Goal: Check status: Check status

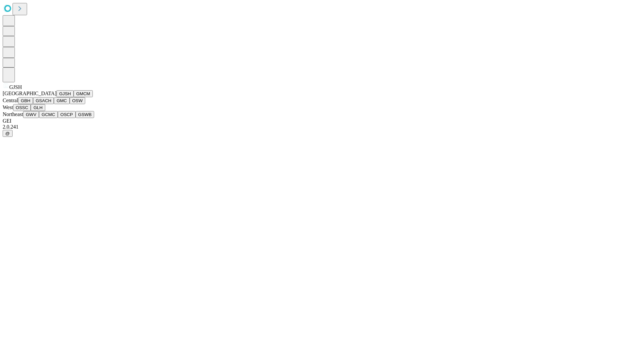
click at [56, 97] on button "GJSH" at bounding box center [64, 93] width 17 height 7
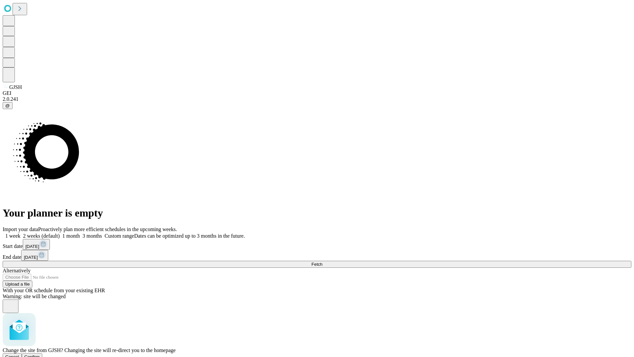
click at [40, 354] on span "Confirm" at bounding box center [32, 356] width 16 height 5
click at [20, 233] on label "1 week" at bounding box center [12, 236] width 18 height 6
click at [322, 262] on span "Fetch" at bounding box center [316, 264] width 11 height 5
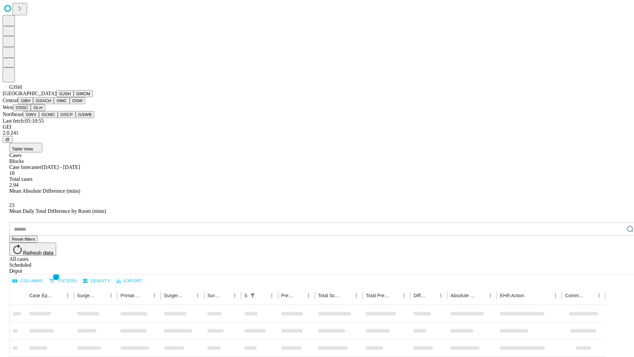
click at [74, 97] on button "GMCM" at bounding box center [83, 93] width 19 height 7
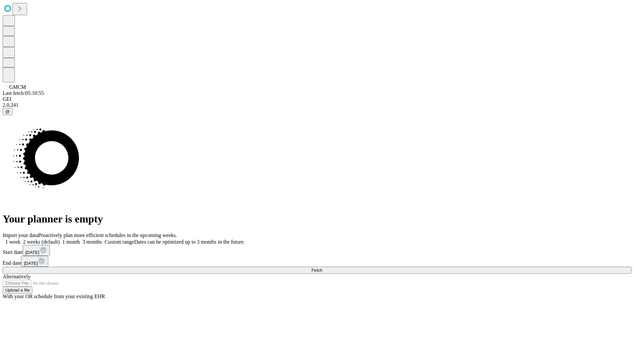
click at [20, 239] on label "1 week" at bounding box center [12, 242] width 18 height 6
click at [322, 268] on span "Fetch" at bounding box center [316, 270] width 11 height 5
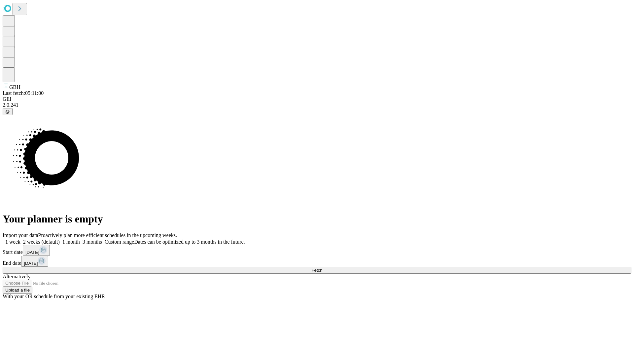
click at [20, 239] on label "1 week" at bounding box center [12, 242] width 18 height 6
click at [322, 268] on span "Fetch" at bounding box center [316, 270] width 11 height 5
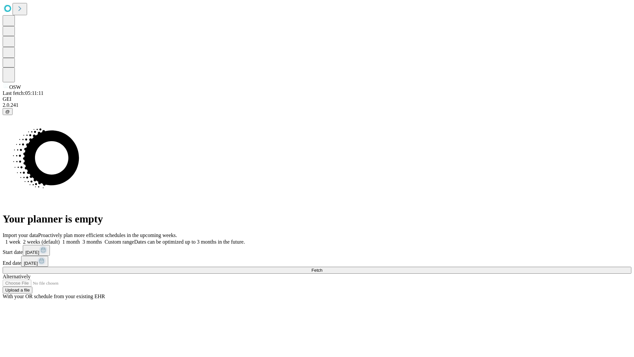
click at [20, 239] on label "1 week" at bounding box center [12, 242] width 18 height 6
click at [322, 268] on span "Fetch" at bounding box center [316, 270] width 11 height 5
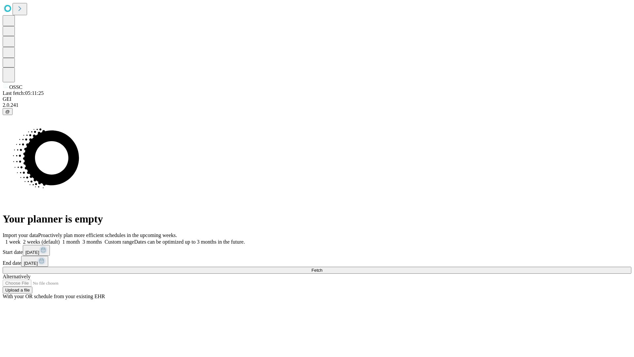
click at [20, 239] on label "1 week" at bounding box center [12, 242] width 18 height 6
click at [322, 268] on span "Fetch" at bounding box center [316, 270] width 11 height 5
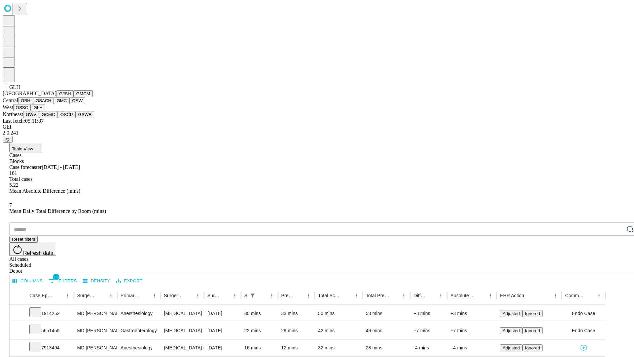
click at [39, 118] on button "GWV" at bounding box center [31, 114] width 16 height 7
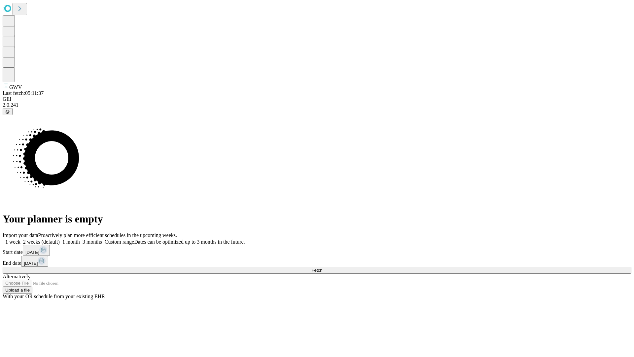
click at [322, 268] on span "Fetch" at bounding box center [316, 270] width 11 height 5
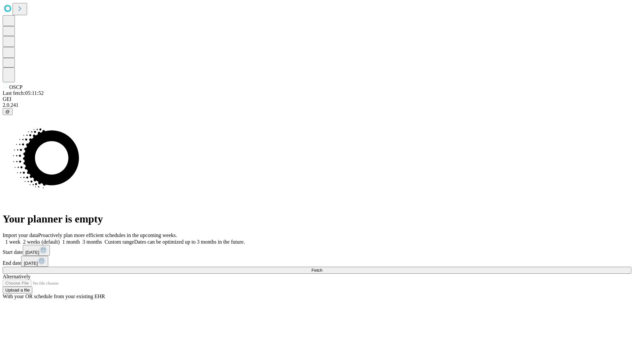
click at [20, 239] on label "1 week" at bounding box center [12, 242] width 18 height 6
click at [322, 268] on span "Fetch" at bounding box center [316, 270] width 11 height 5
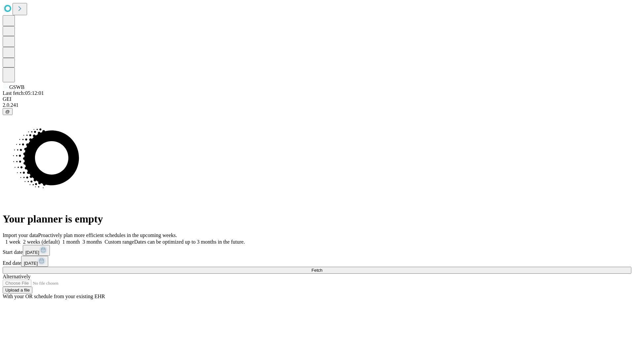
click at [322, 268] on span "Fetch" at bounding box center [316, 270] width 11 height 5
